Goal: Transaction & Acquisition: Purchase product/service

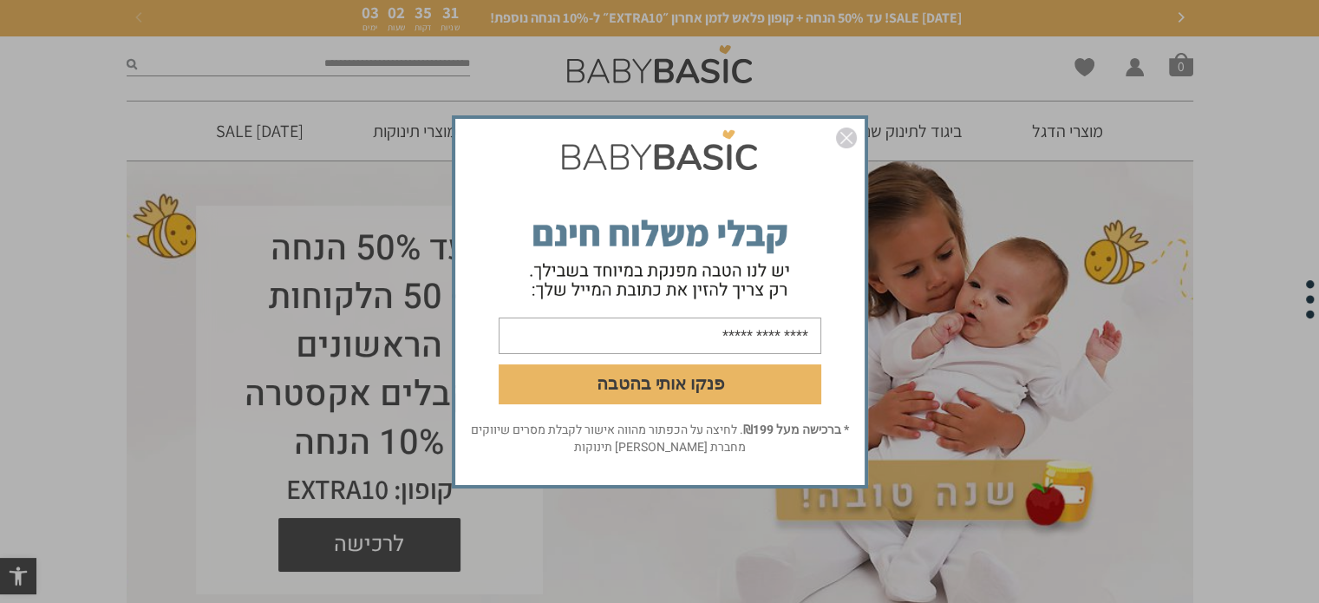
click at [850, 140] on img "סגור" at bounding box center [846, 138] width 21 height 21
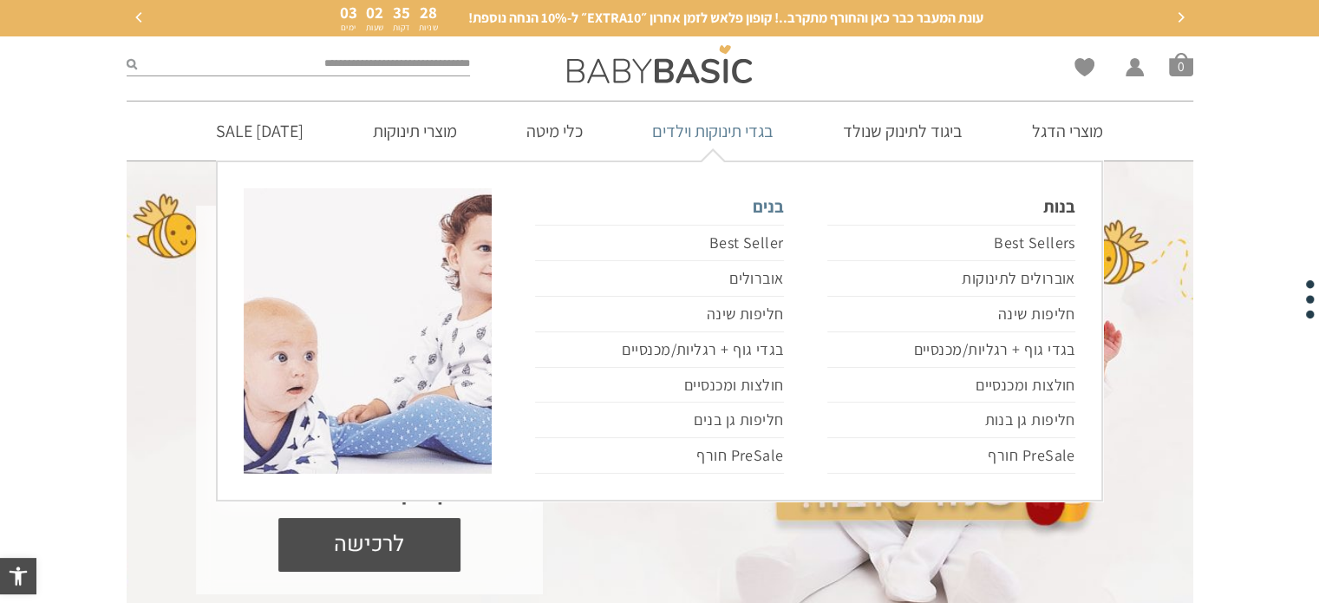
click at [756, 207] on link "בנים" at bounding box center [659, 206] width 248 height 36
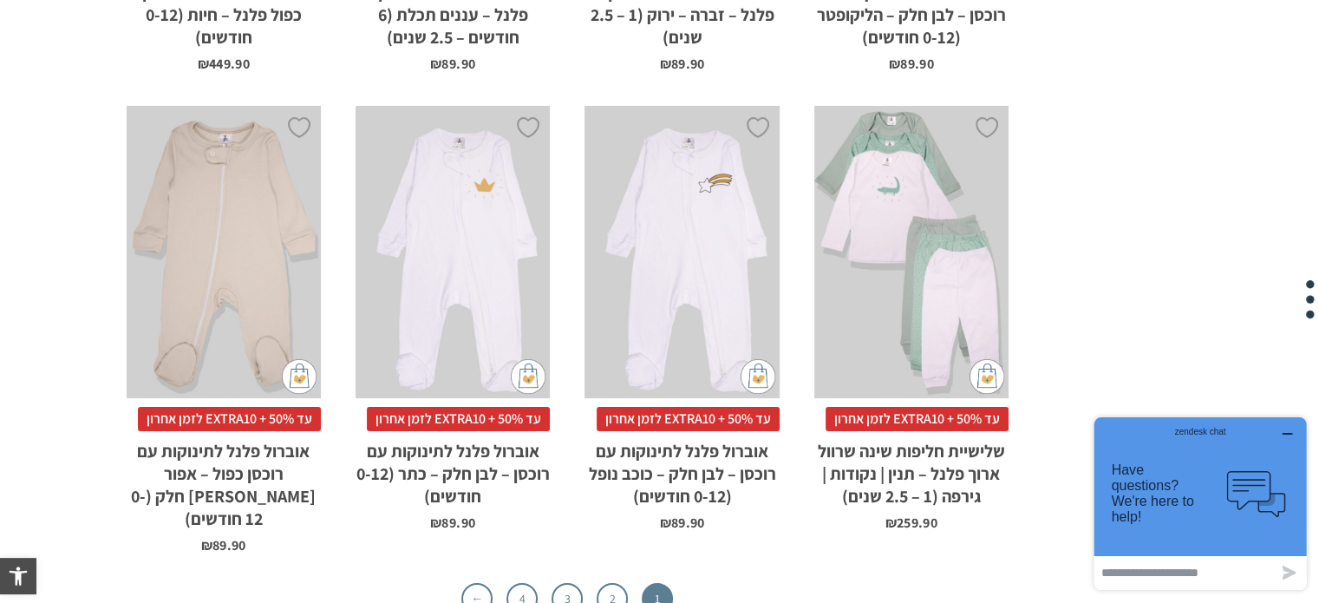
scroll to position [5513, 0]
